Goal: Transaction & Acquisition: Book appointment/travel/reservation

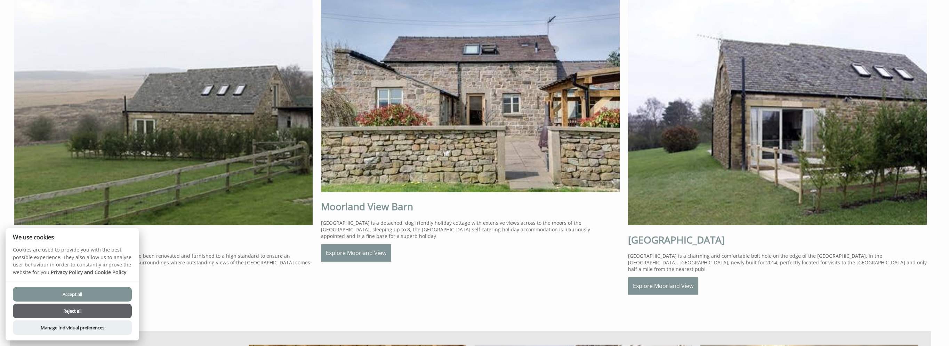
scroll to position [417, 0]
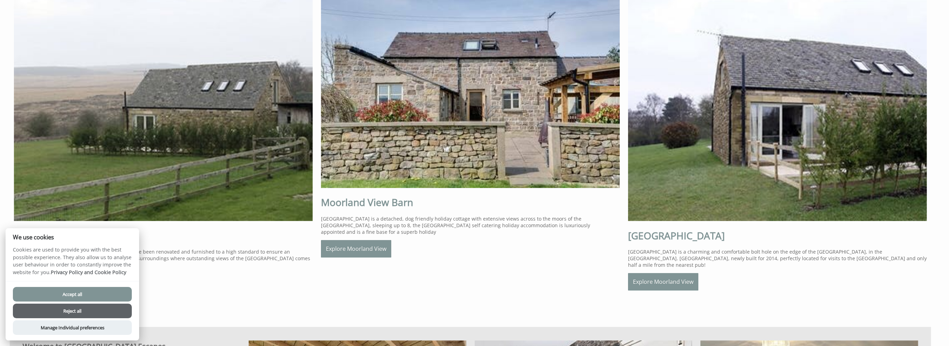
click at [92, 295] on button "Accept all" at bounding box center [72, 294] width 119 height 15
checkbox input "true"
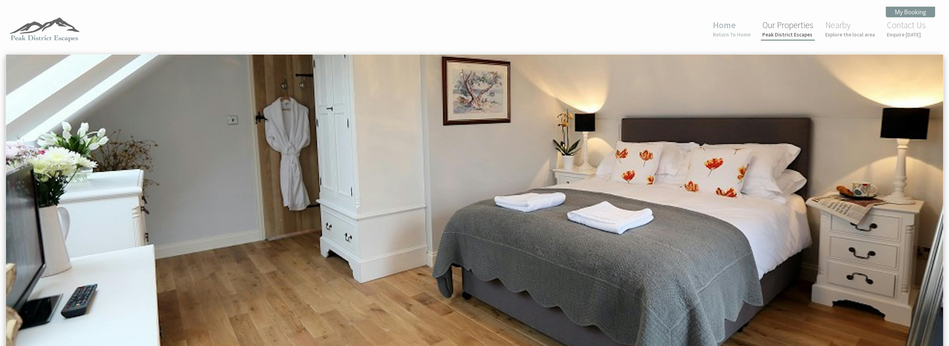
click at [779, 31] on link "Our Properties Peak District Escapes" at bounding box center [787, 28] width 51 height 18
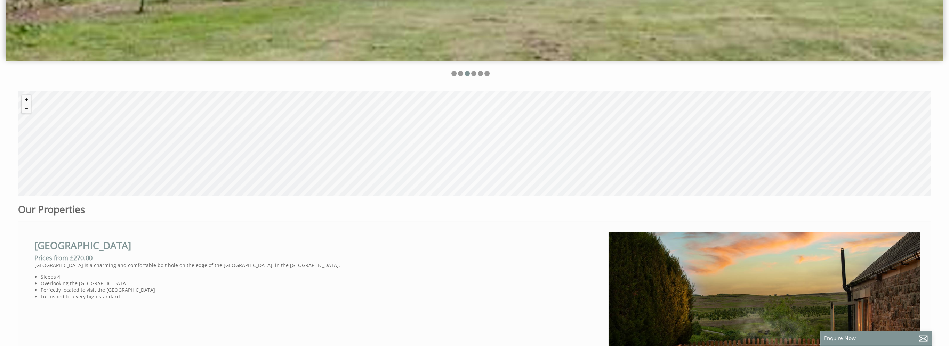
scroll to position [313, 0]
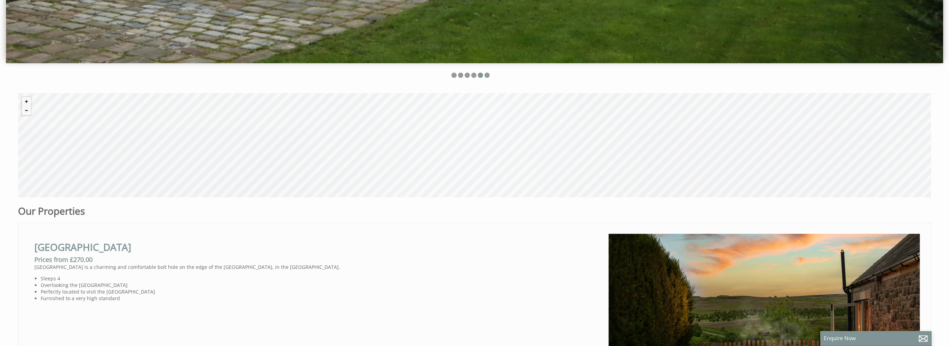
drag, startPoint x: 479, startPoint y: 160, endPoint x: 473, endPoint y: 163, distance: 6.5
click at [473, 163] on div "© MapTiler © OpenStreetMap contributors" at bounding box center [474, 145] width 913 height 104
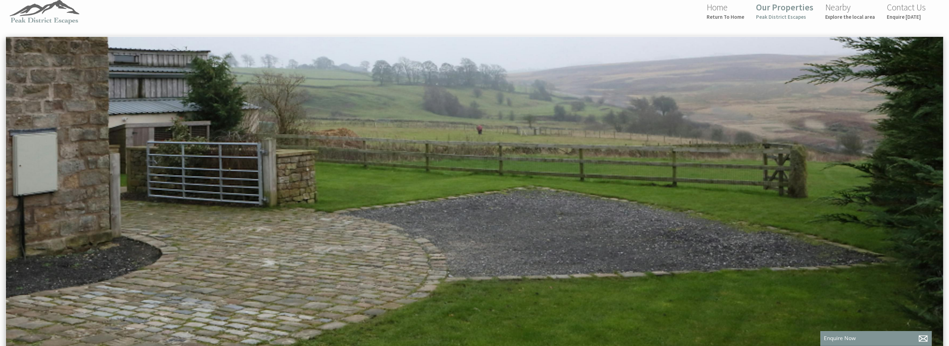
scroll to position [35, 0]
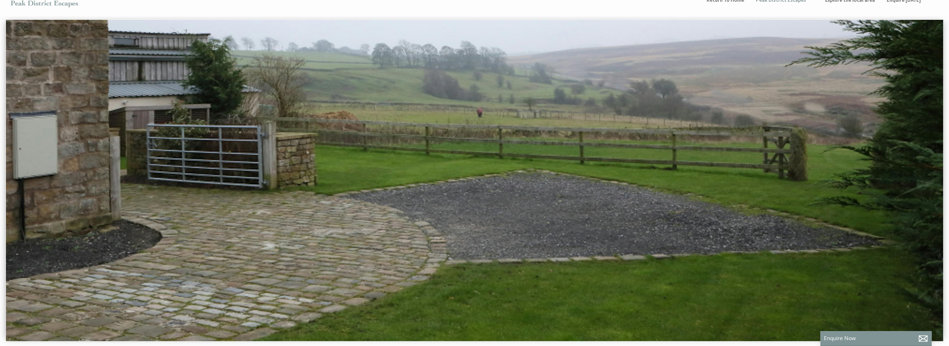
drag, startPoint x: 370, startPoint y: 149, endPoint x: 576, endPoint y: 124, distance: 207.4
click at [576, 125] on img at bounding box center [474, 181] width 937 height 322
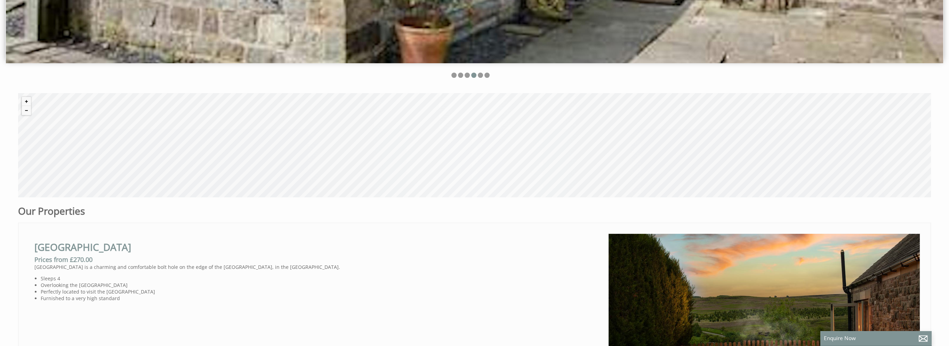
scroll to position [452, 0]
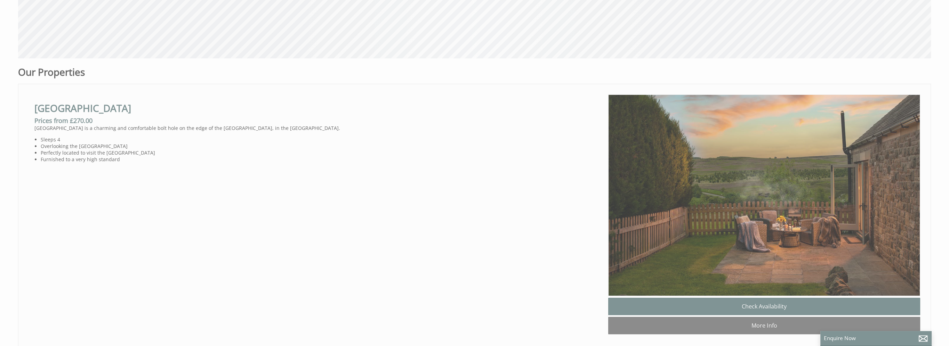
click at [655, 211] on img at bounding box center [764, 196] width 312 height 202
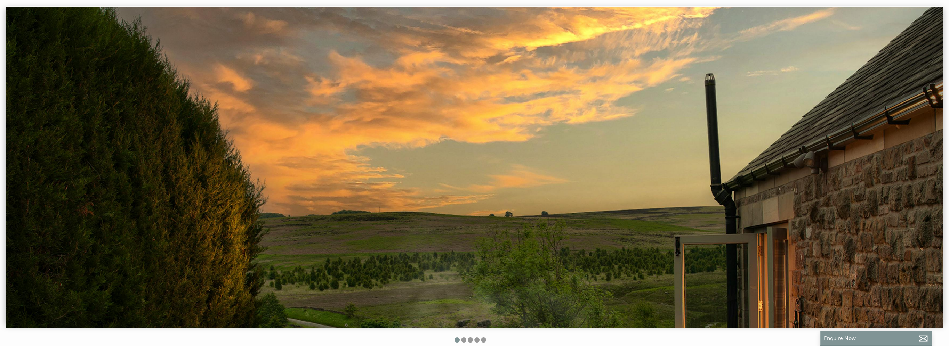
scroll to position [139, 0]
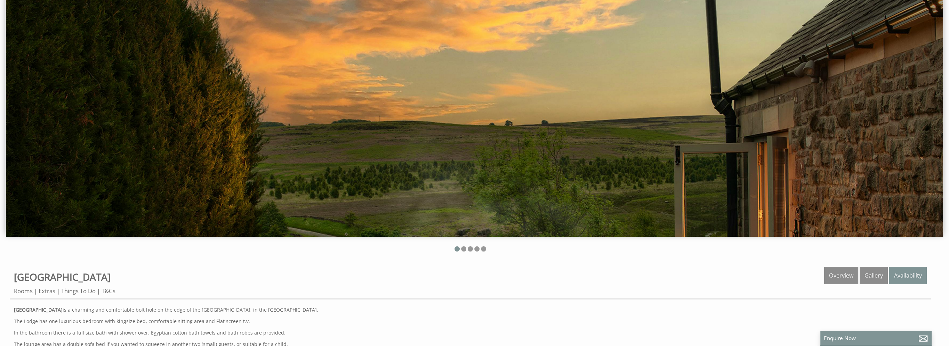
click at [655, 211] on img at bounding box center [474, 76] width 937 height 322
click at [875, 276] on link "Gallery" at bounding box center [874, 275] width 28 height 17
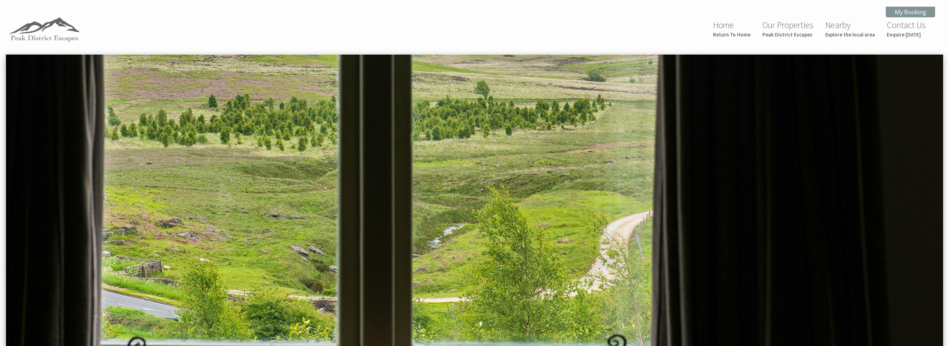
click at [659, 271] on img at bounding box center [474, 216] width 937 height 322
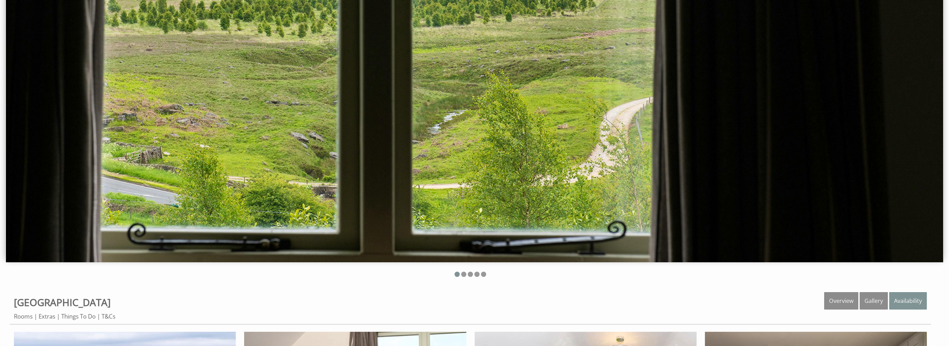
scroll to position [139, 0]
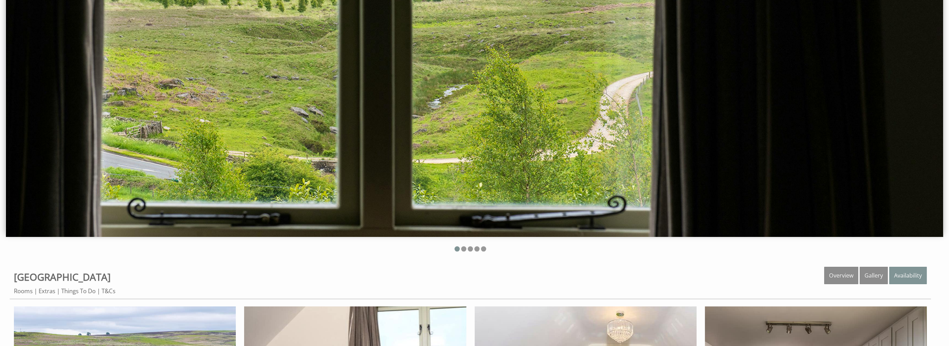
drag, startPoint x: 540, startPoint y: 186, endPoint x: 495, endPoint y: 186, distance: 44.9
click at [495, 186] on img at bounding box center [474, 76] width 937 height 322
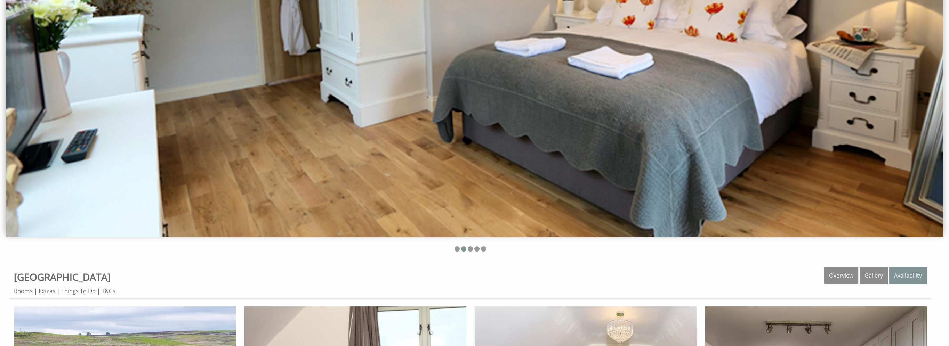
scroll to position [70, 0]
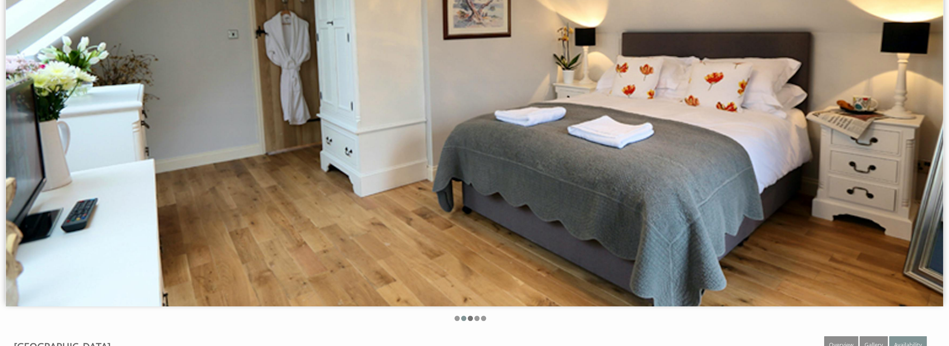
click at [469, 317] on li at bounding box center [470, 318] width 5 height 5
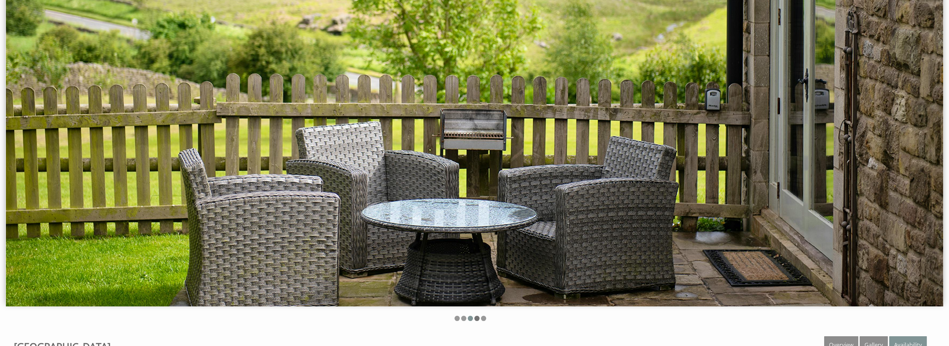
click at [478, 319] on li at bounding box center [476, 318] width 5 height 5
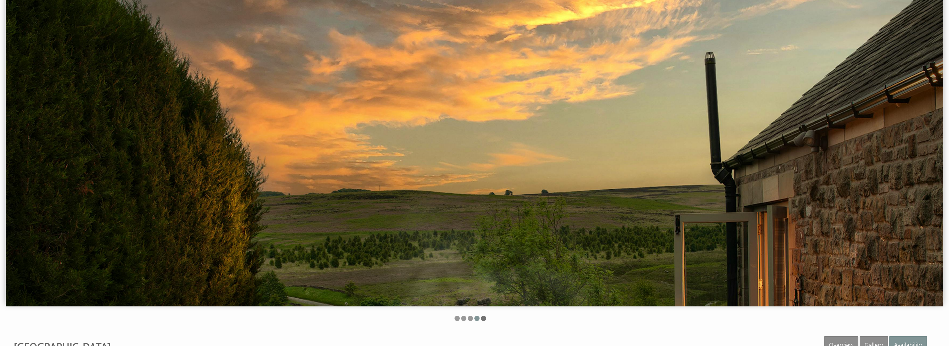
click at [483, 319] on li at bounding box center [483, 318] width 5 height 5
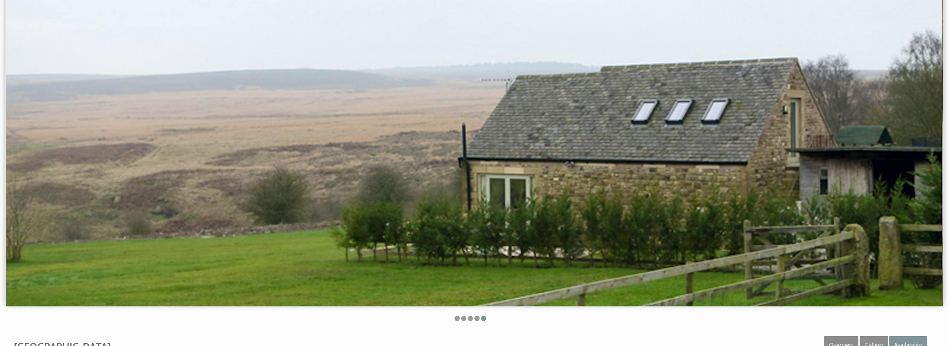
drag, startPoint x: 533, startPoint y: 234, endPoint x: 480, endPoint y: 220, distance: 55.1
click at [480, 220] on img at bounding box center [474, 146] width 937 height 322
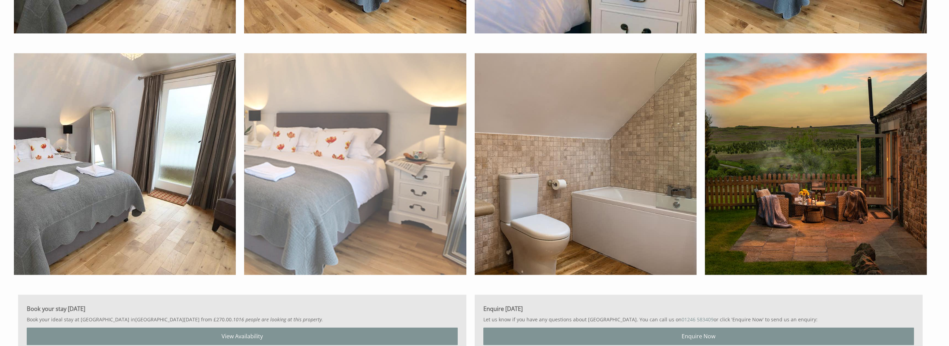
scroll to position [1039, 0]
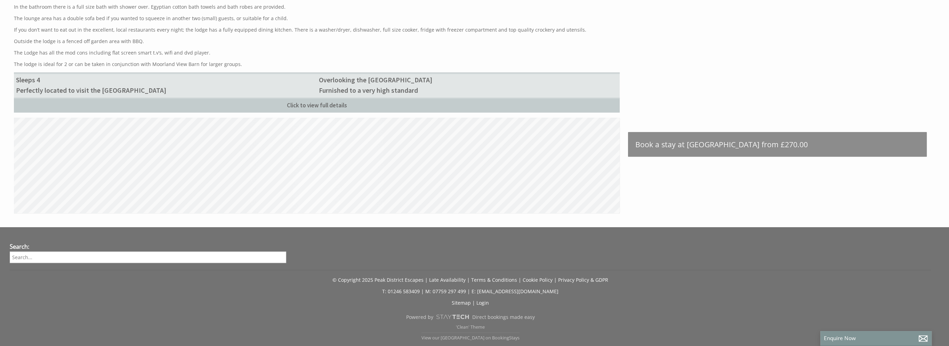
scroll to position [139, 0]
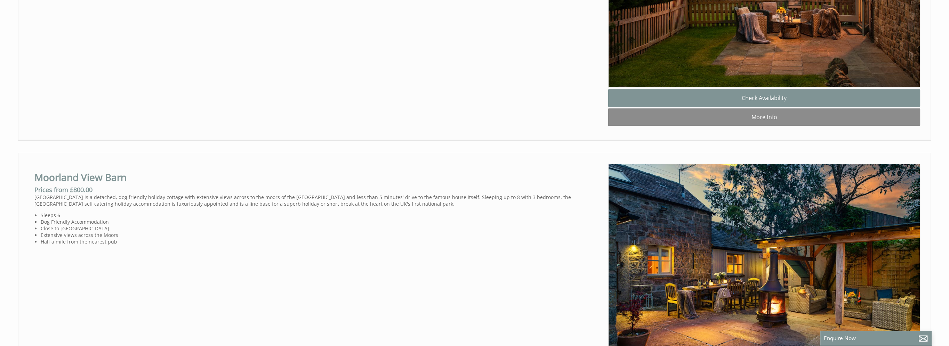
scroll to position [696, 0]
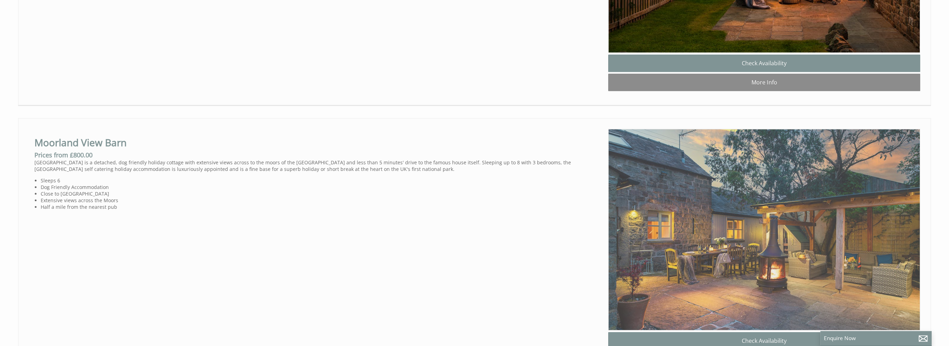
click at [669, 246] on img at bounding box center [764, 230] width 312 height 202
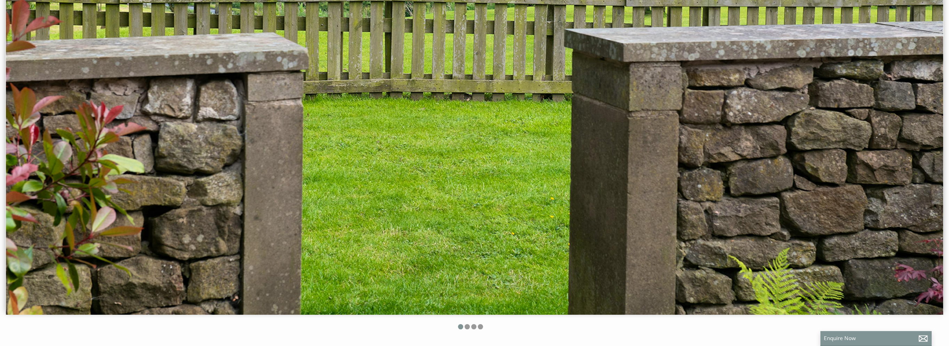
scroll to position [139, 0]
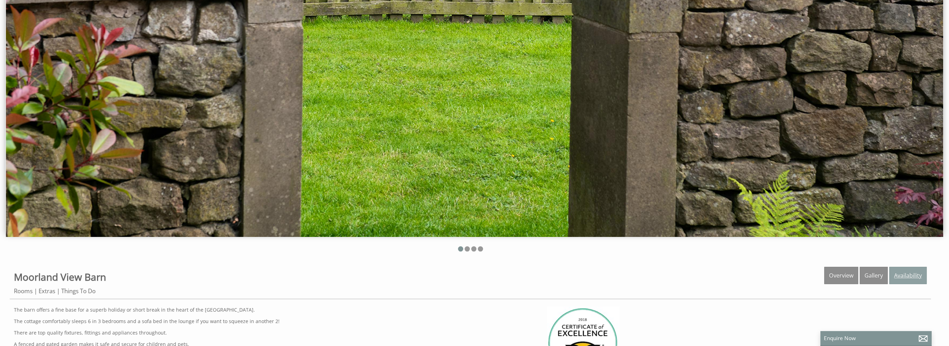
click at [900, 271] on link "Availability" at bounding box center [908, 275] width 38 height 17
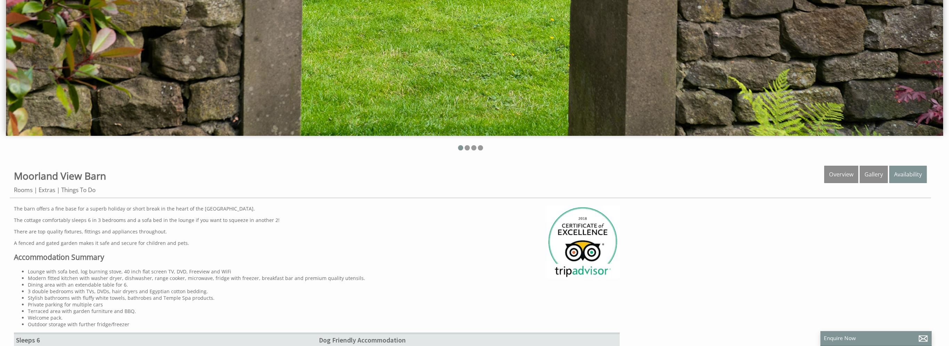
scroll to position [313, 0]
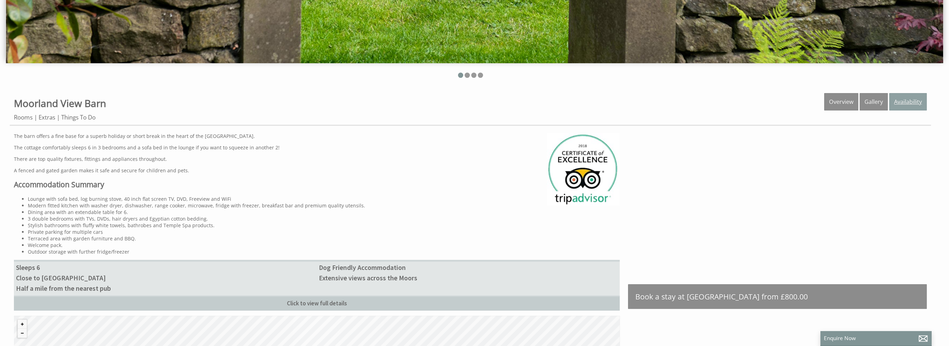
click at [907, 102] on link "Availability" at bounding box center [908, 101] width 38 height 17
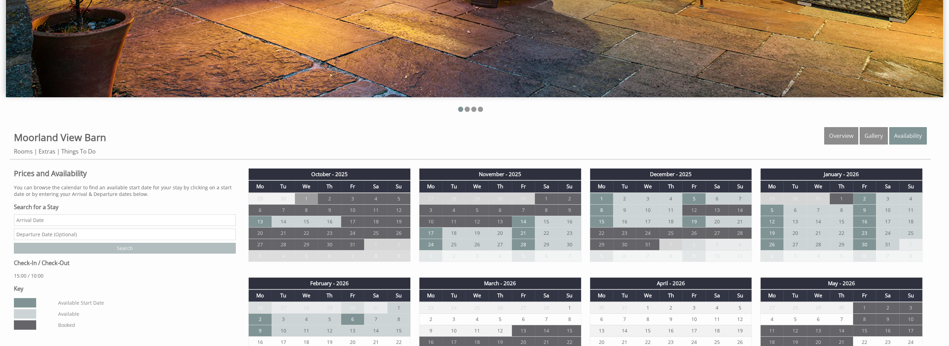
scroll to position [313, 0]
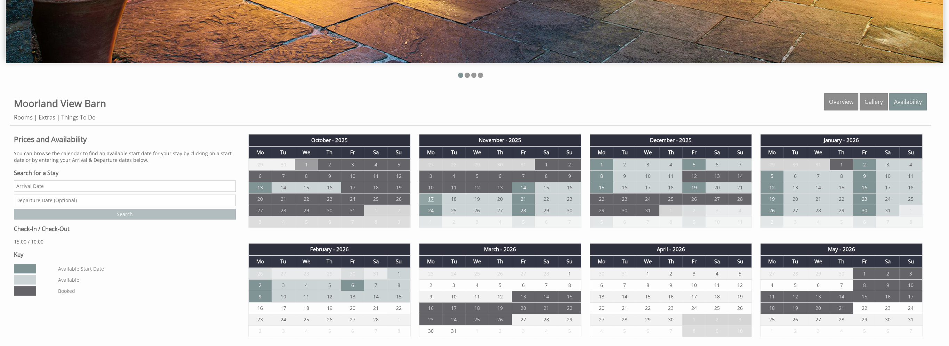
click at [427, 194] on td "17" at bounding box center [430, 198] width 23 height 11
click at [441, 252] on link "4 night stay - £850.00" at bounding box center [428, 253] width 54 height 7
